Goal: Check status

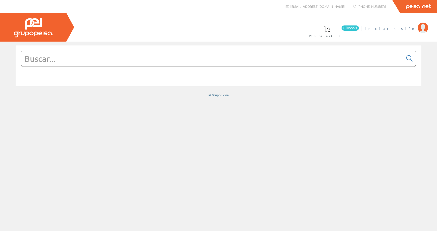
click at [406, 29] on span "Iniciar sesión" at bounding box center [389, 28] width 50 height 5
click at [413, 27] on span "Inma Catalán" at bounding box center [393, 28] width 43 height 5
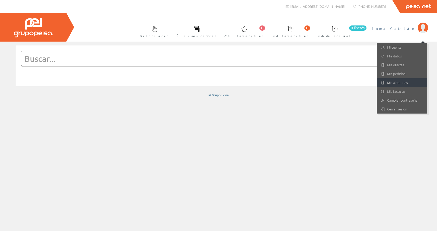
click at [399, 84] on link "Mis albaranes" at bounding box center [401, 82] width 51 height 9
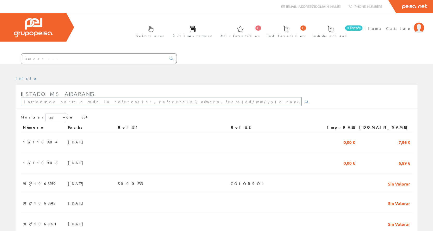
click at [42, 105] on input "text" at bounding box center [161, 101] width 281 height 9
type input "912/1067671"
click at [301, 103] on link at bounding box center [306, 101] width 10 height 9
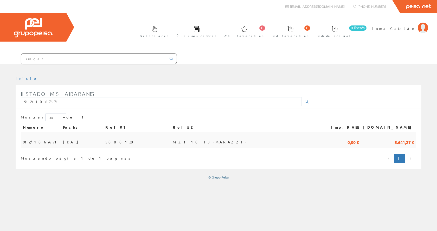
click at [79, 132] on td "20/06/2025" at bounding box center [82, 140] width 42 height 16
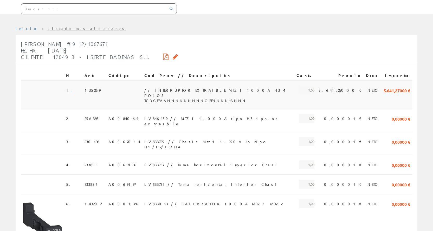
scroll to position [52, 0]
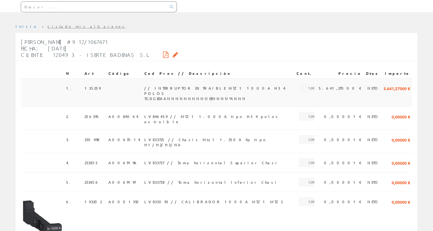
click at [190, 90] on span "// INTERRUPTOR EXTRAIBLE MTZ1 1000A H3 4 POLOS TGDGEEAANNNNNNNNNOEENNNN*ANNN" at bounding box center [218, 88] width 148 height 9
click at [168, 112] on span "LV846459 // MTZ1 1.000A tipo H3 4 polos extraible" at bounding box center [218, 116] width 148 height 9
click at [153, 113] on span "LV846459 // MTZ1 1.000A tipo H3 4 polos extraible" at bounding box center [218, 116] width 148 height 9
